Goal: Transaction & Acquisition: Purchase product/service

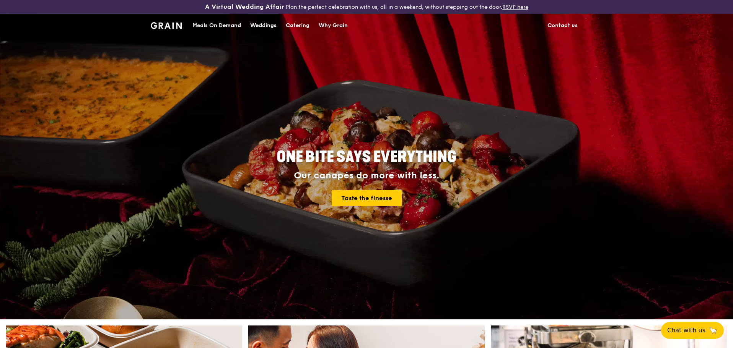
click at [232, 24] on div "Meals On Demand" at bounding box center [216, 25] width 49 height 23
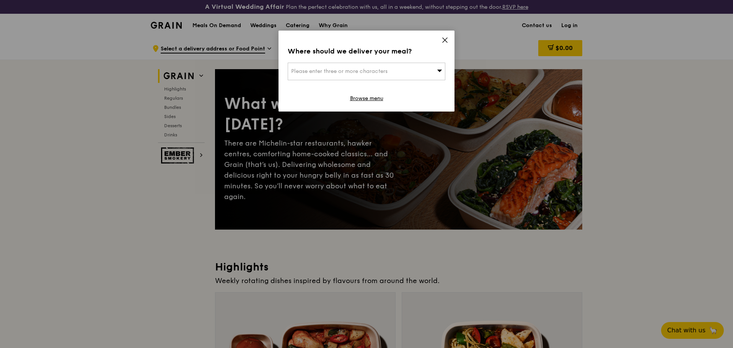
click at [408, 69] on div "Please enter three or more characters" at bounding box center [367, 72] width 158 height 18
click at [408, 69] on input "search" at bounding box center [366, 71] width 157 height 17
drag, startPoint x: 408, startPoint y: 69, endPoint x: 381, endPoint y: 63, distance: 27.5
click at [381, 63] on input "search" at bounding box center [366, 71] width 157 height 17
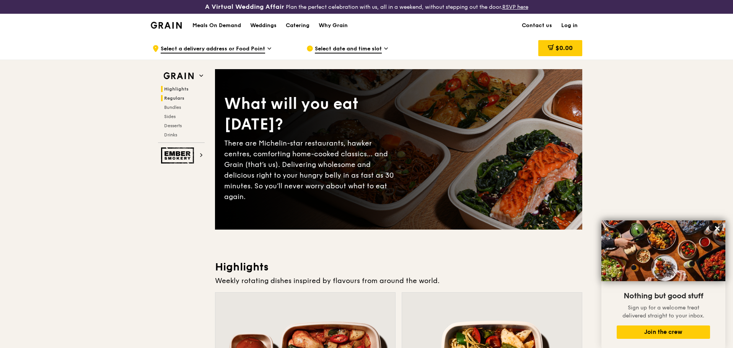
click at [167, 100] on span "Regulars" at bounding box center [174, 98] width 20 height 5
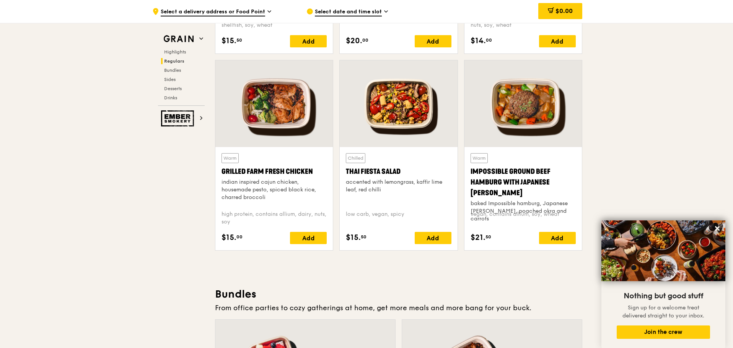
scroll to position [861, 0]
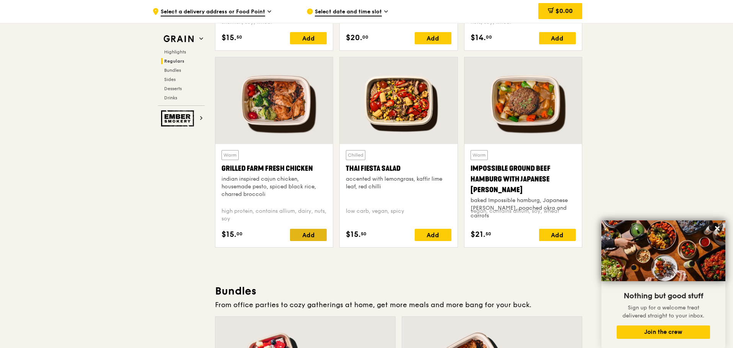
click at [297, 236] on div "Add" at bounding box center [308, 235] width 37 height 12
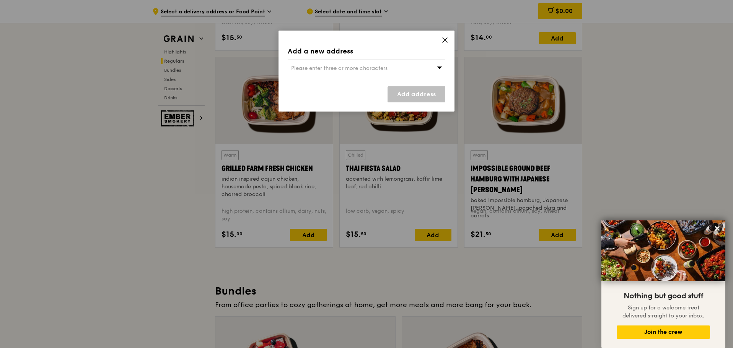
drag, startPoint x: 385, startPoint y: 55, endPoint x: 384, endPoint y: 63, distance: 7.7
click at [386, 55] on div "Add a new address" at bounding box center [367, 51] width 158 height 11
click at [384, 63] on div "Please enter three or more characters" at bounding box center [367, 69] width 158 height 18
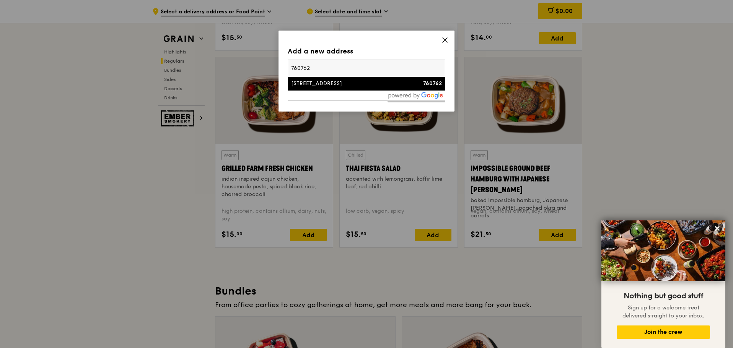
type input "760762"
click at [363, 86] on div "762 Yishun Street 72" at bounding box center [347, 84] width 113 height 8
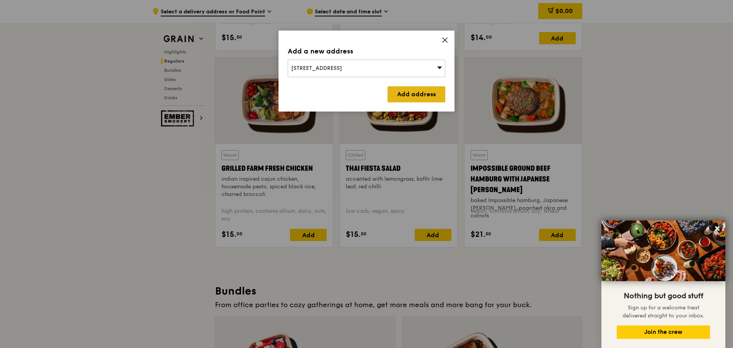
click at [411, 88] on link "Add address" at bounding box center [416, 94] width 58 height 16
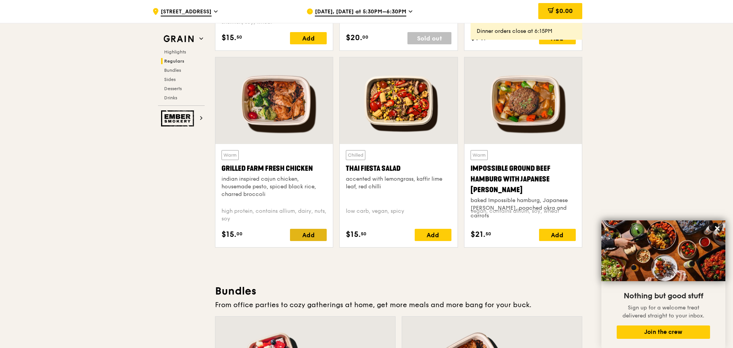
click at [311, 236] on div "Add" at bounding box center [308, 235] width 37 height 12
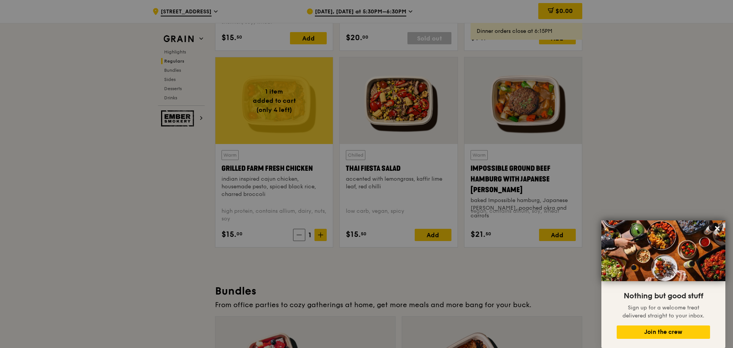
drag, startPoint x: 306, startPoint y: 234, endPoint x: 319, endPoint y: 233, distance: 12.6
click at [319, 233] on div at bounding box center [366, 174] width 733 height 348
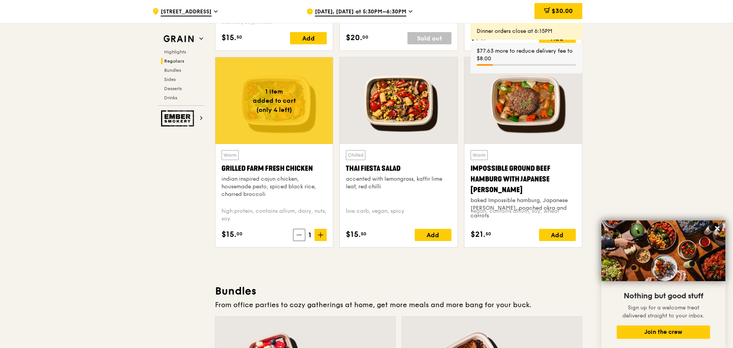
click at [319, 233] on icon at bounding box center [320, 235] width 5 height 5
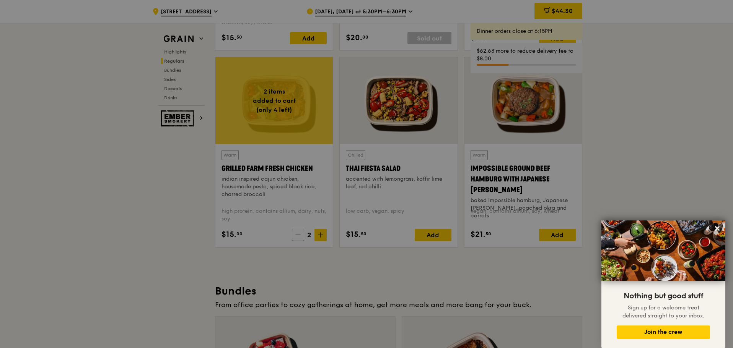
click at [319, 233] on div at bounding box center [366, 174] width 733 height 348
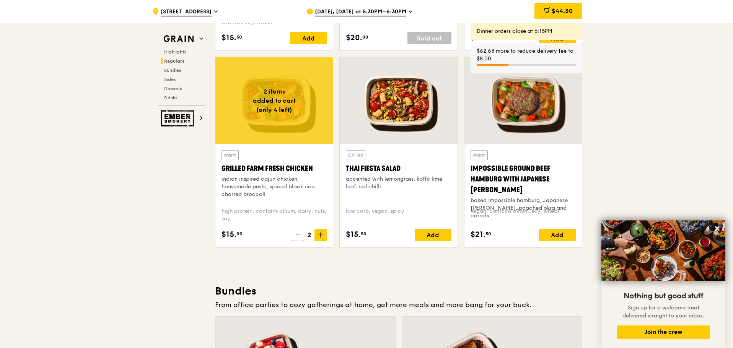
click at [319, 233] on icon at bounding box center [320, 235] width 5 height 5
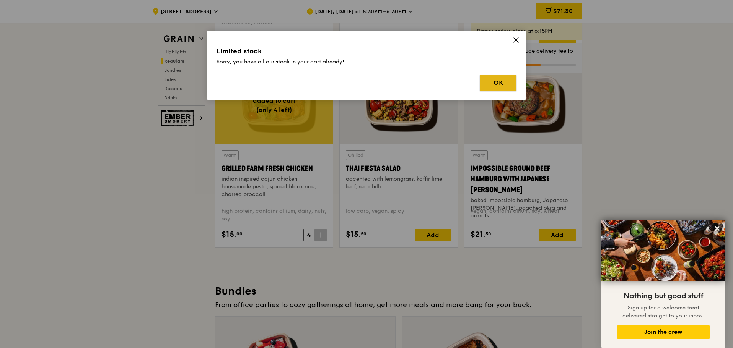
click at [483, 80] on button "OK" at bounding box center [498, 83] width 37 height 16
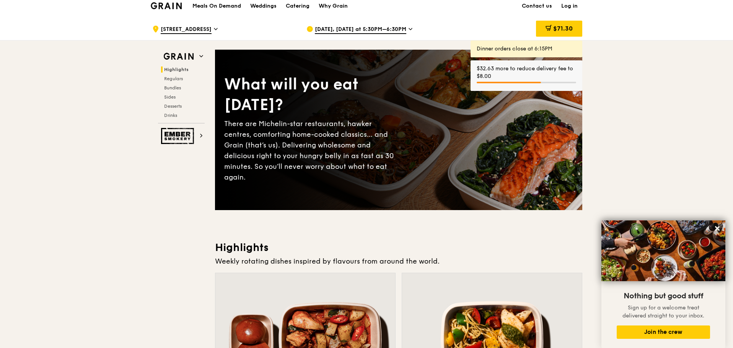
scroll to position [0, 0]
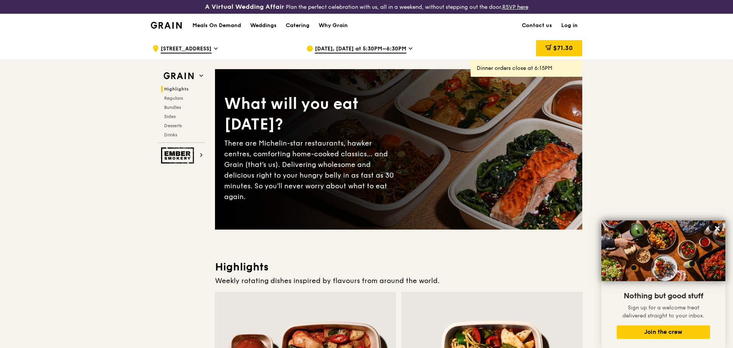
click at [169, 19] on div "Grain logo" at bounding box center [166, 24] width 31 height 23
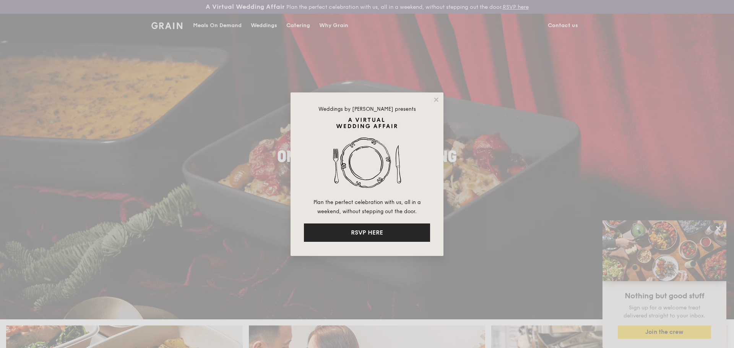
click at [363, 232] on button "RSVP HERE" at bounding box center [367, 233] width 126 height 18
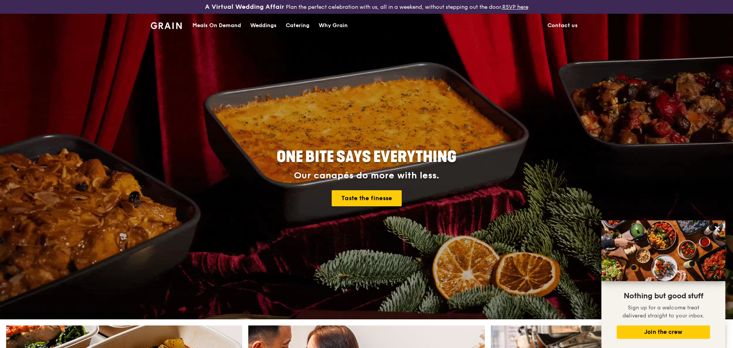
click at [302, 24] on div "Catering" at bounding box center [298, 25] width 24 height 23
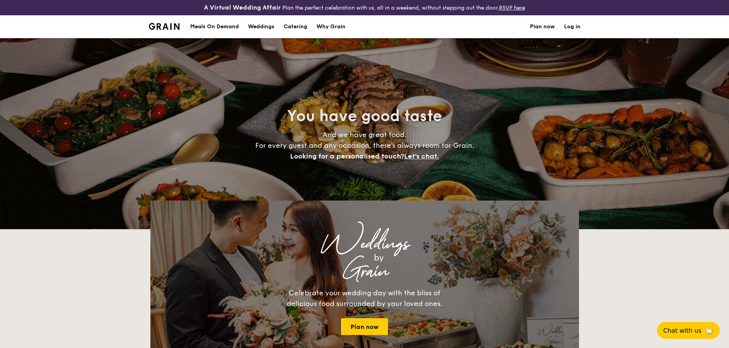
select select
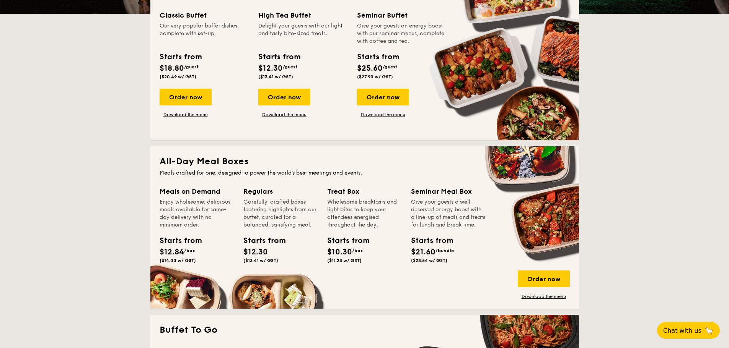
scroll to position [382, 0]
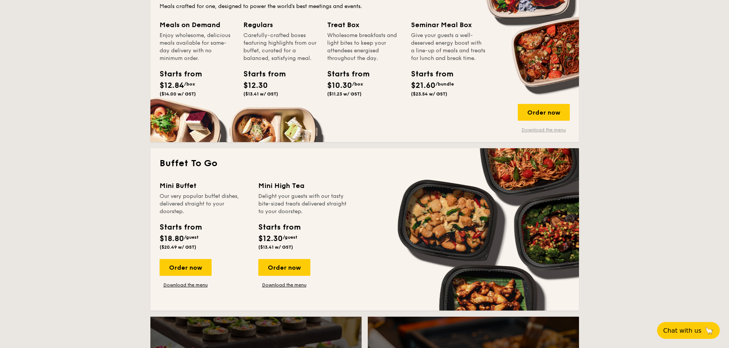
click at [553, 128] on link "Download the menu" at bounding box center [543, 130] width 52 height 6
click at [518, 112] on div "Order now" at bounding box center [543, 112] width 52 height 17
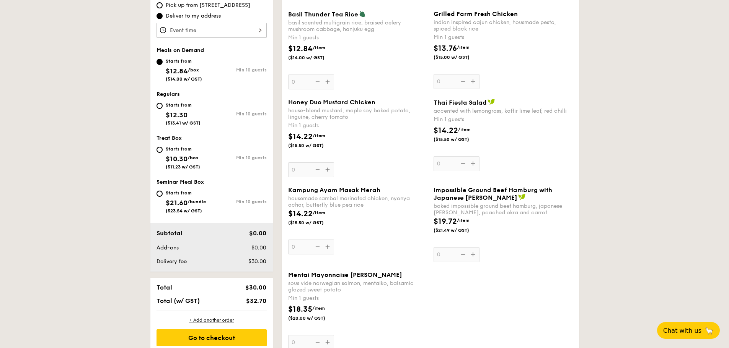
scroll to position [229, 0]
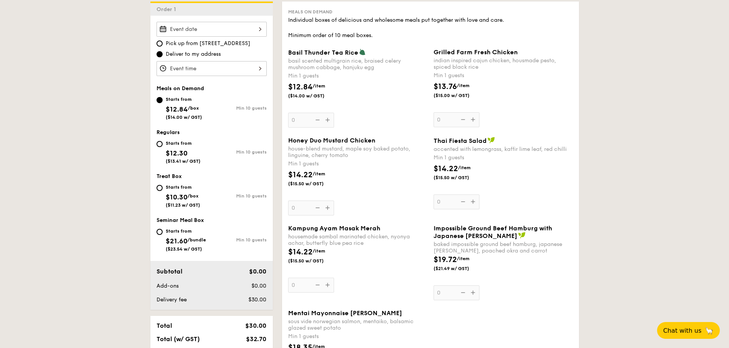
click at [182, 151] on span "$12.30" at bounding box center [177, 153] width 22 height 8
click at [163, 147] on input "Starts from $12.30 ($13.41 w/ GST) Min 10 guests" at bounding box center [159, 144] width 6 height 6
radio input "true"
